Goal: Task Accomplishment & Management: Complete application form

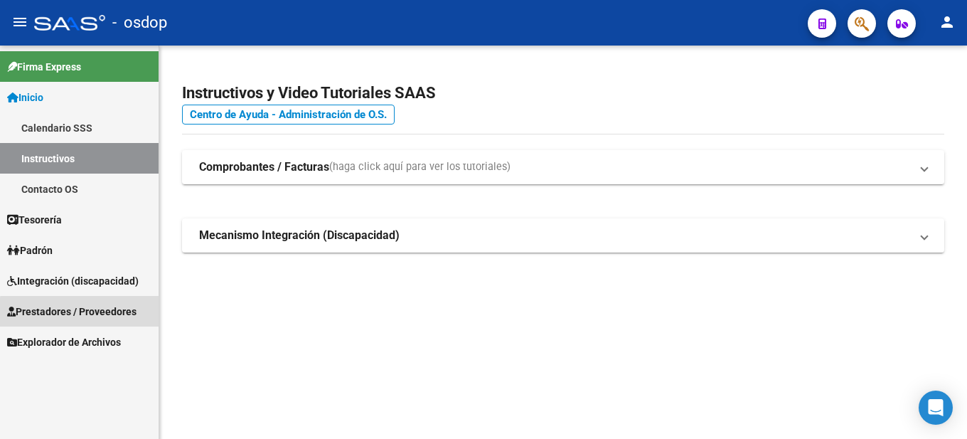
click at [97, 313] on span "Prestadores / Proveedores" at bounding box center [71, 311] width 129 height 16
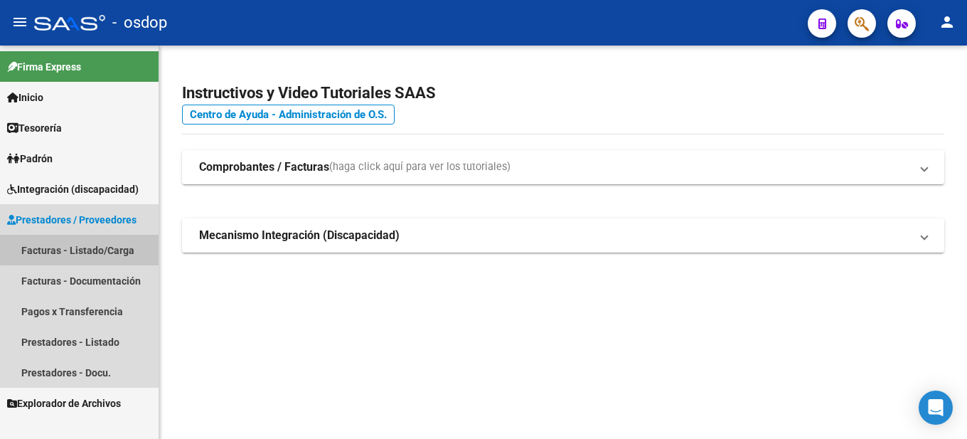
click at [85, 245] on link "Facturas - Listado/Carga" at bounding box center [79, 250] width 158 height 31
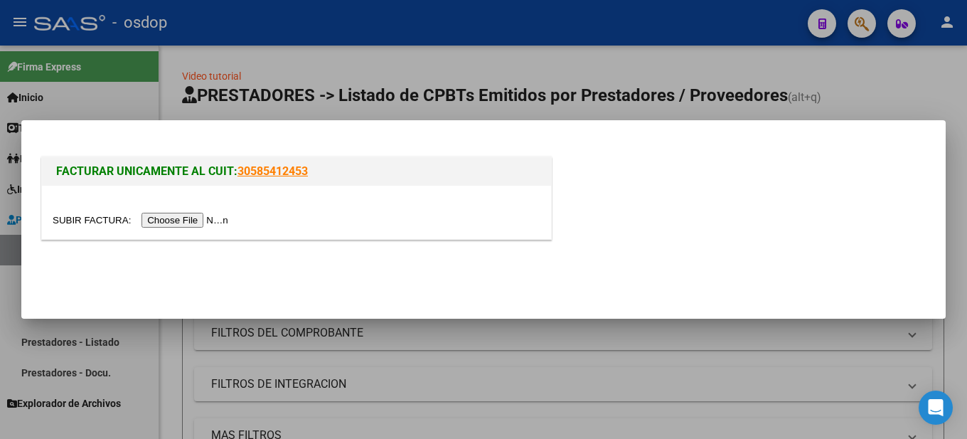
click at [200, 220] on input "file" at bounding box center [143, 220] width 180 height 15
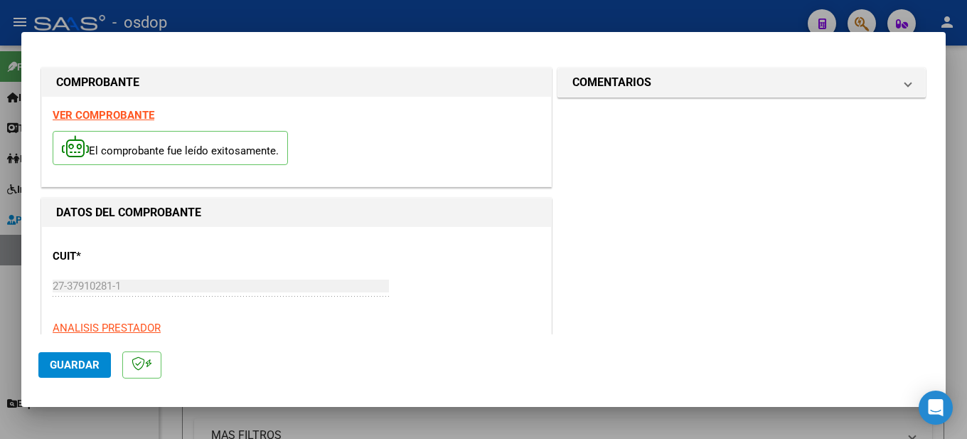
scroll to position [142, 0]
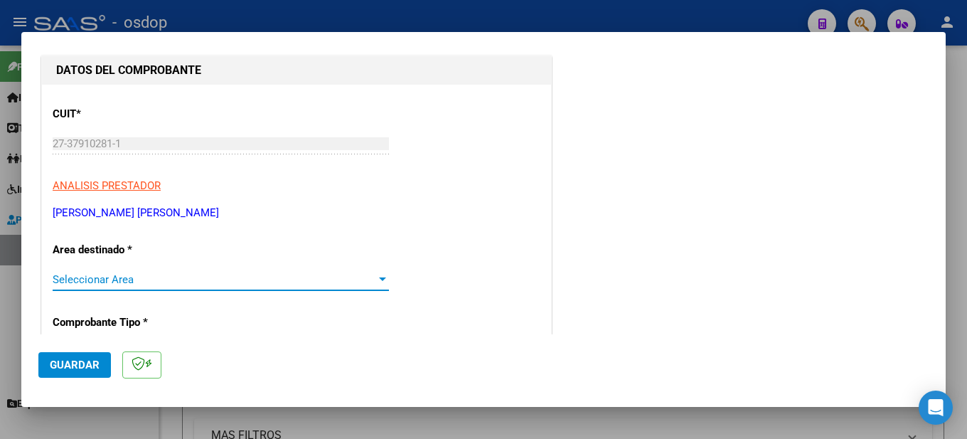
click at [376, 276] on div at bounding box center [382, 279] width 13 height 11
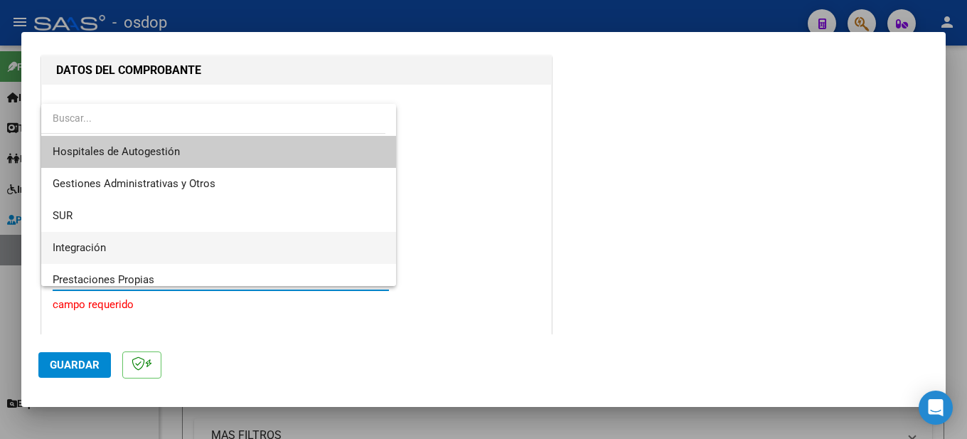
click at [281, 240] on span "Integración" at bounding box center [219, 248] width 332 height 32
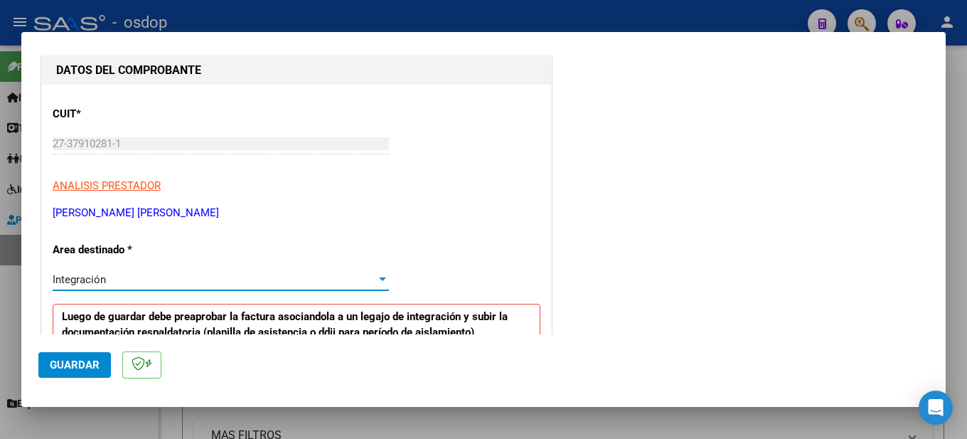
scroll to position [284, 0]
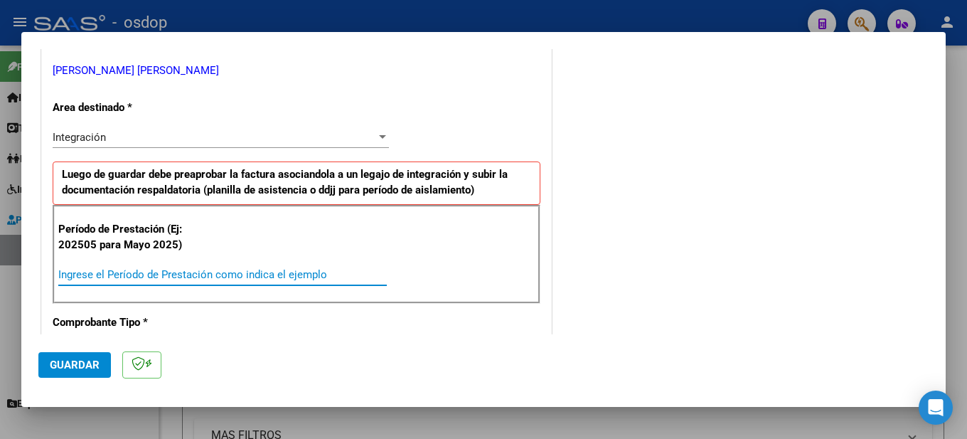
click at [122, 268] on input "Ingrese el Período de Prestación como indica el ejemplo" at bounding box center [222, 274] width 328 height 13
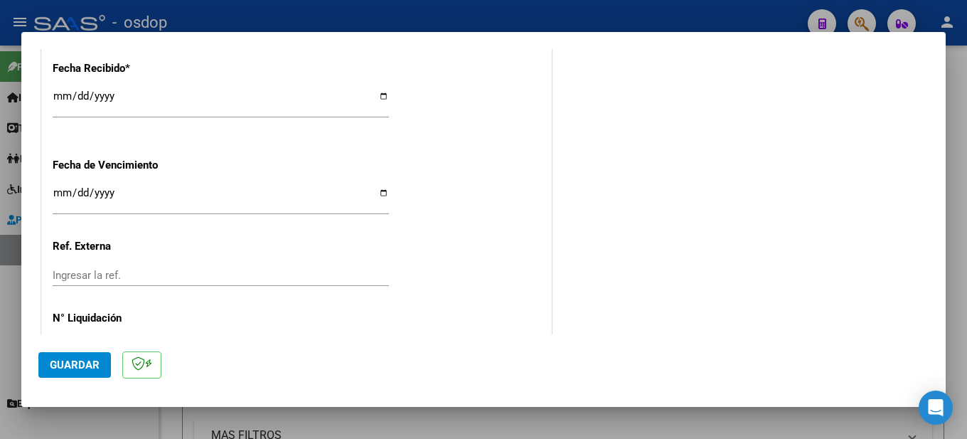
scroll to position [1046, 0]
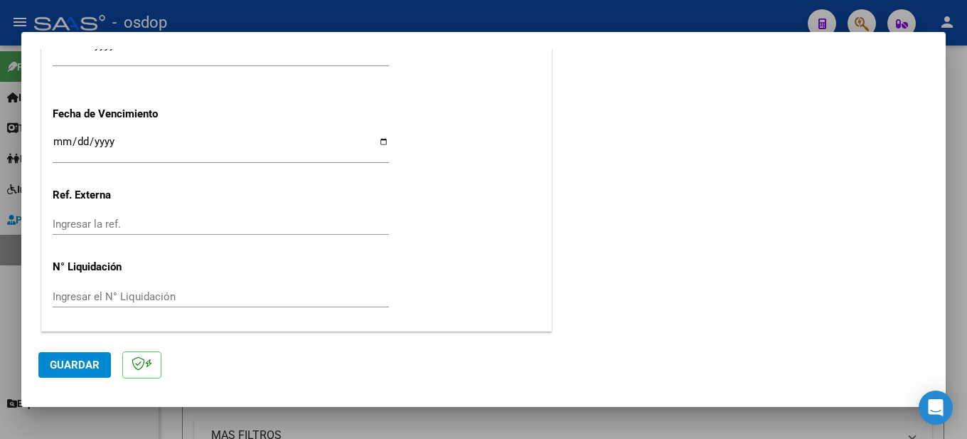
type input "202509"
click at [80, 361] on span "Guardar" at bounding box center [75, 364] width 50 height 13
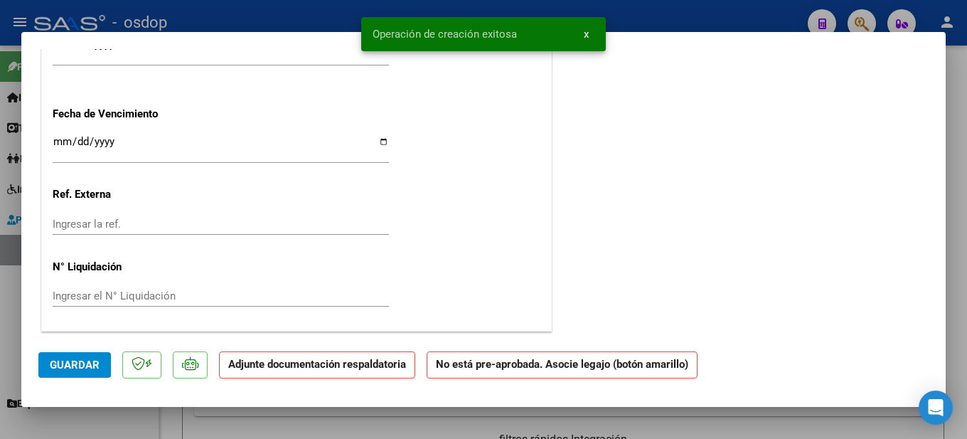
scroll to position [0, 0]
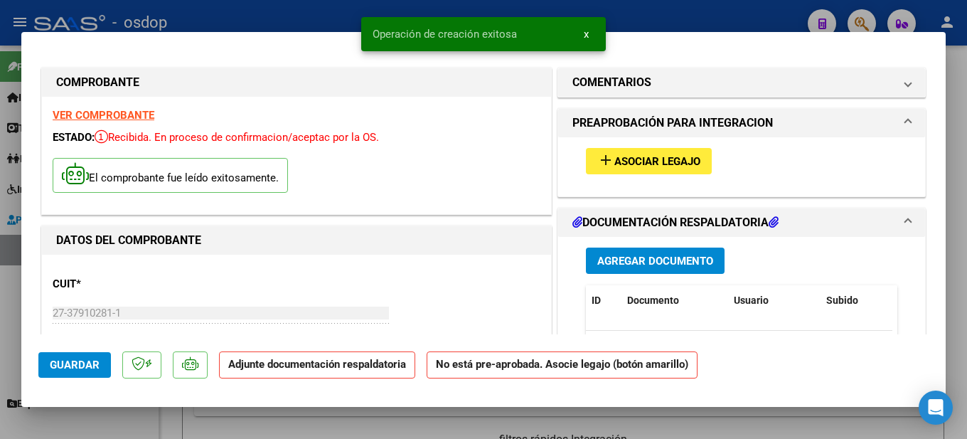
click at [644, 163] on span "Asociar Legajo" at bounding box center [657, 161] width 86 height 13
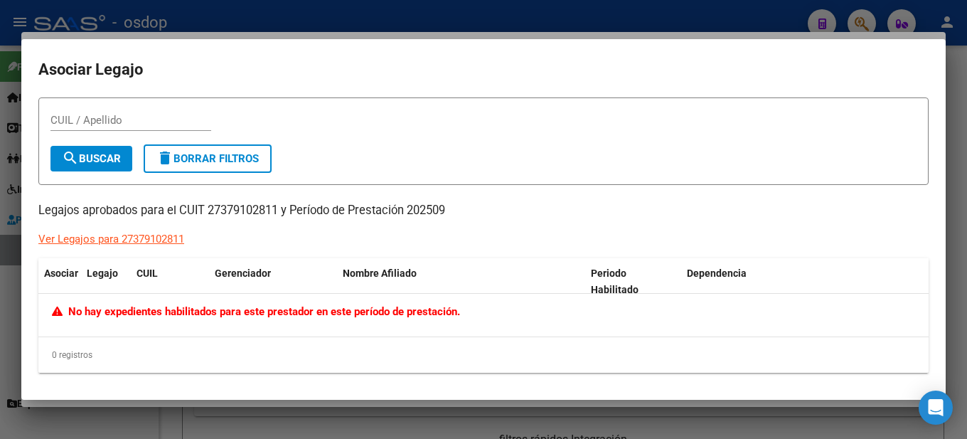
click at [131, 238] on div "Ver Legajos para 27379102811" at bounding box center [111, 239] width 146 height 16
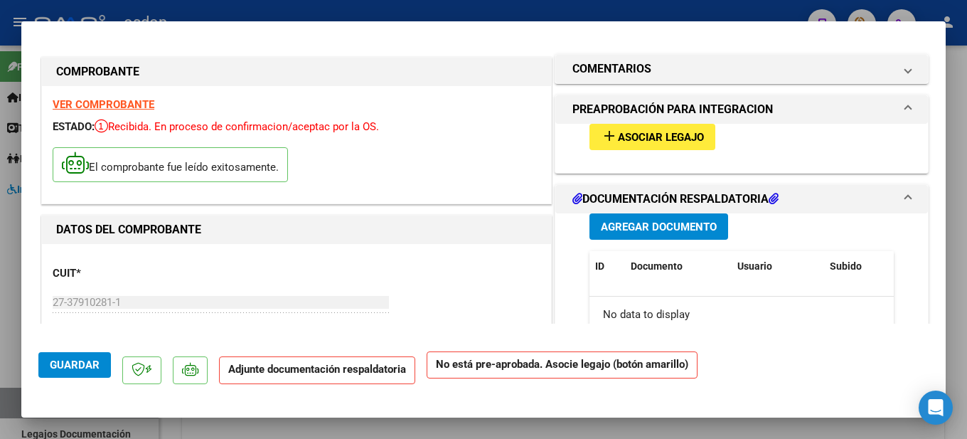
click at [956, 107] on div at bounding box center [483, 219] width 967 height 439
type input "$ 0,00"
